Goal: Information Seeking & Learning: Check status

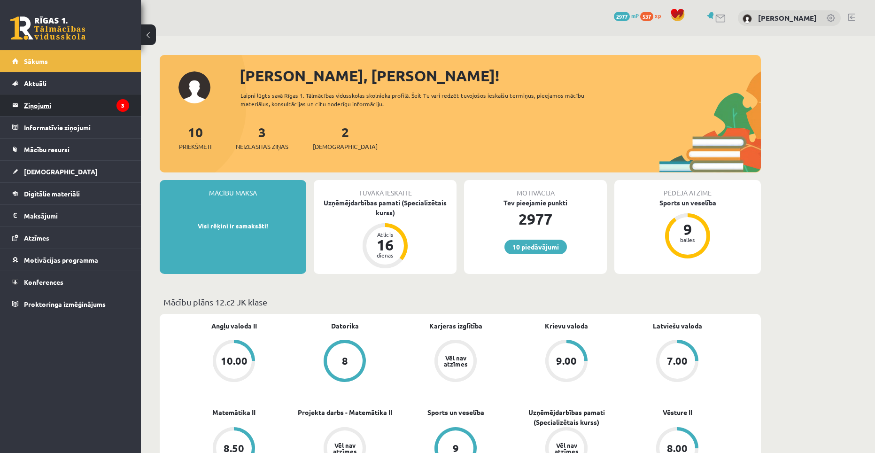
click at [36, 105] on legend "Ziņojumi 3" at bounding box center [76, 105] width 105 height 22
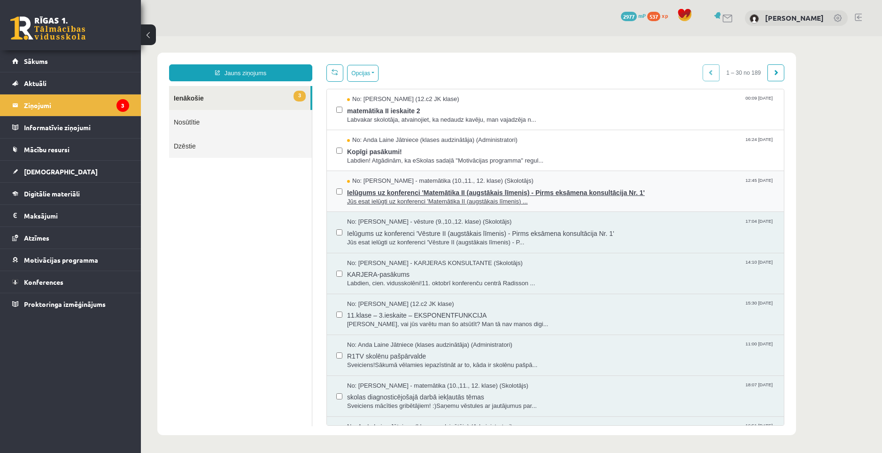
click at [409, 191] on span "Ielūgums uz konferenci 'Matemātika II (augstākais līmenis) - Pirms eksāmena kon…" at bounding box center [561, 192] width 428 height 12
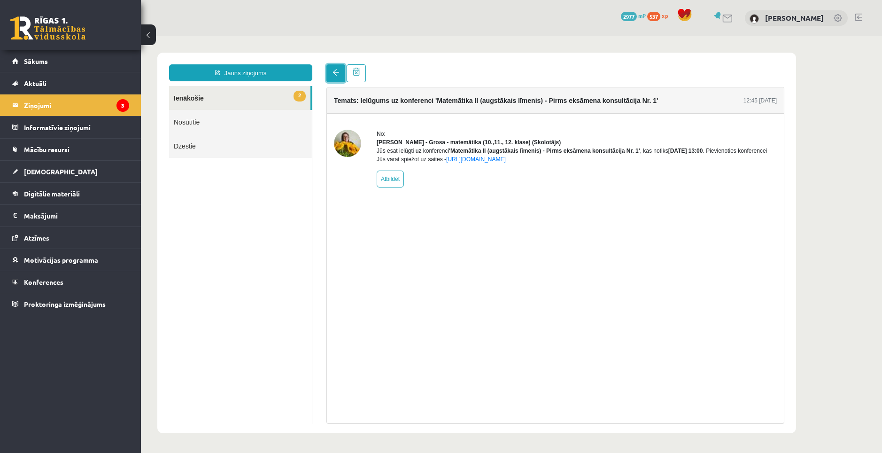
click at [340, 76] on link at bounding box center [336, 73] width 19 height 18
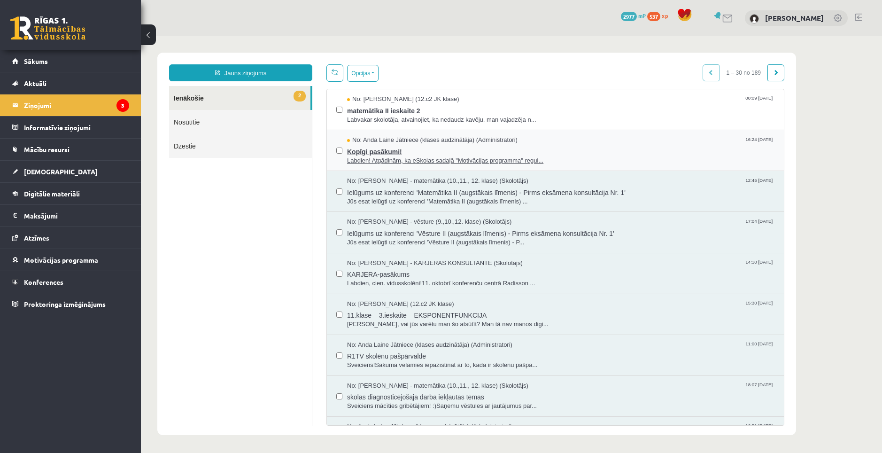
click at [382, 152] on span "Kopīgi pasākumi!" at bounding box center [561, 151] width 428 height 12
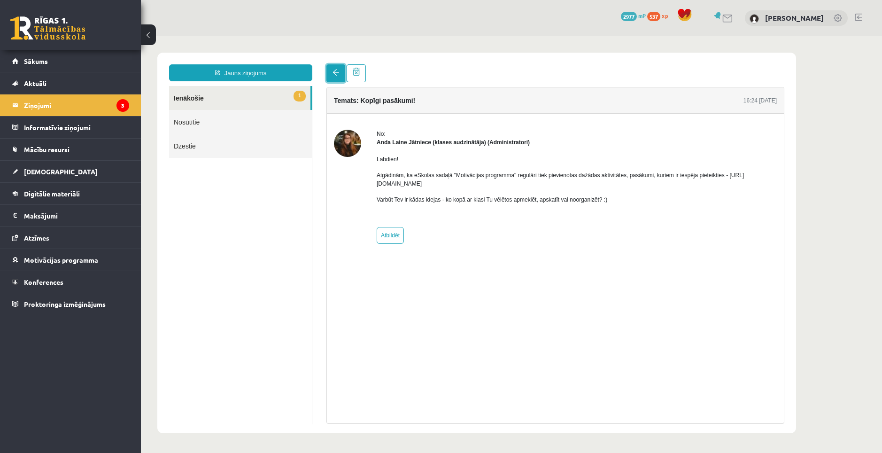
click at [334, 81] on link at bounding box center [336, 73] width 19 height 18
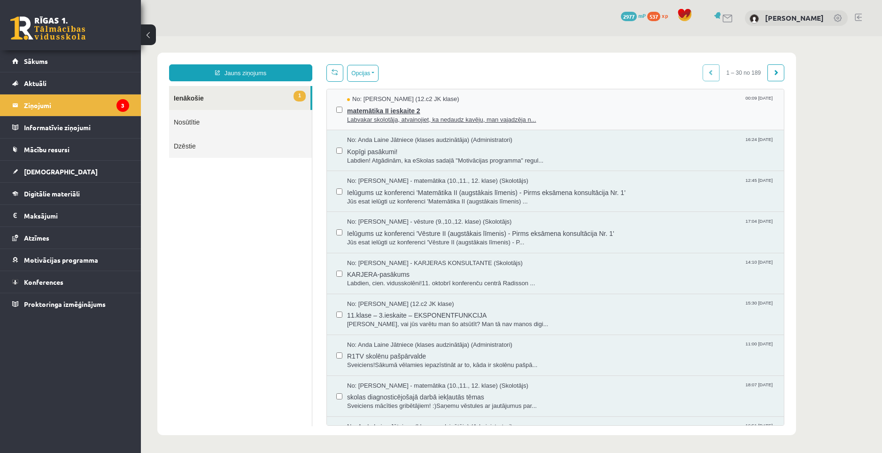
click at [370, 110] on span "matemātika II ieskaite 2" at bounding box center [561, 110] width 428 height 12
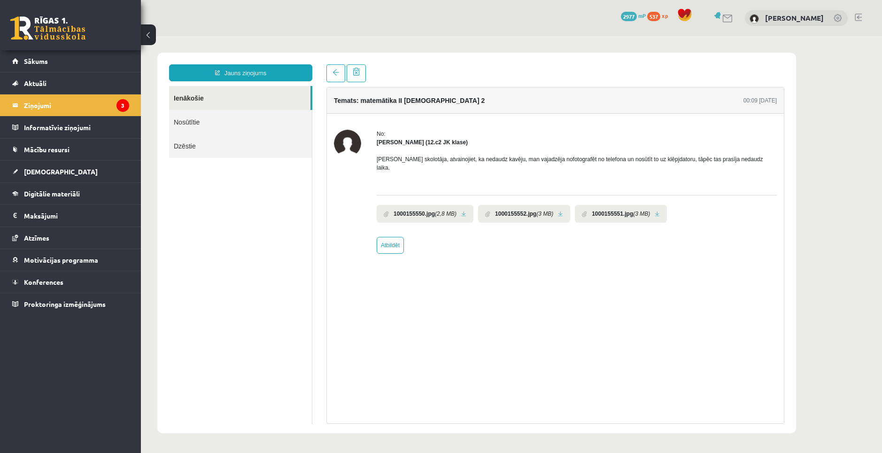
click at [465, 211] on link at bounding box center [463, 214] width 5 height 6
click at [558, 211] on link at bounding box center [560, 214] width 5 height 6
click at [657, 211] on link at bounding box center [657, 214] width 5 height 6
click at [330, 75] on link at bounding box center [336, 73] width 19 height 18
